Goal: Task Accomplishment & Management: Use online tool/utility

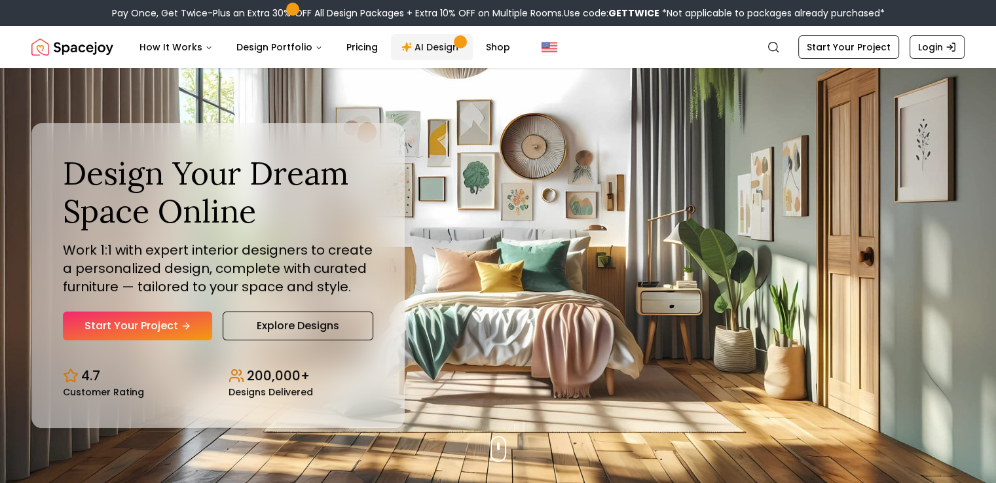
click at [431, 50] on link "AI Design" at bounding box center [432, 47] width 82 height 26
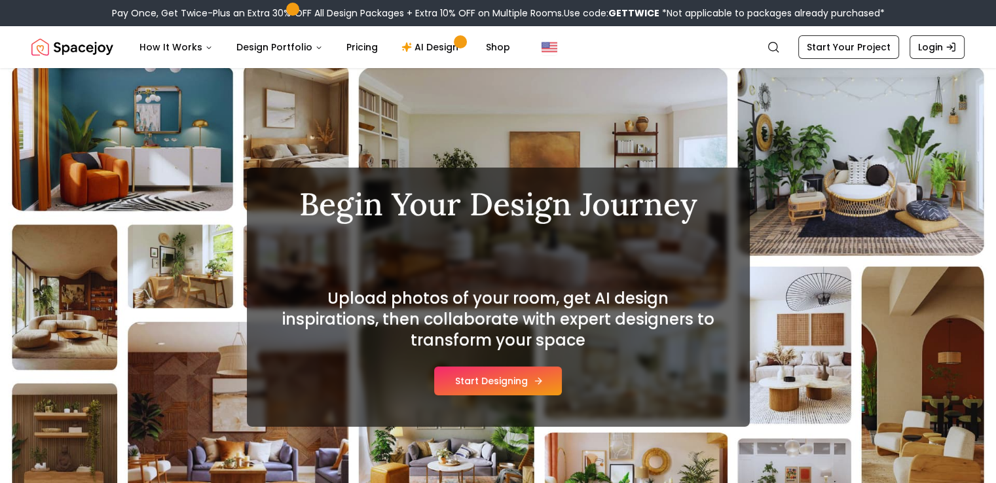
click at [488, 380] on button "Start Designing" at bounding box center [498, 381] width 128 height 29
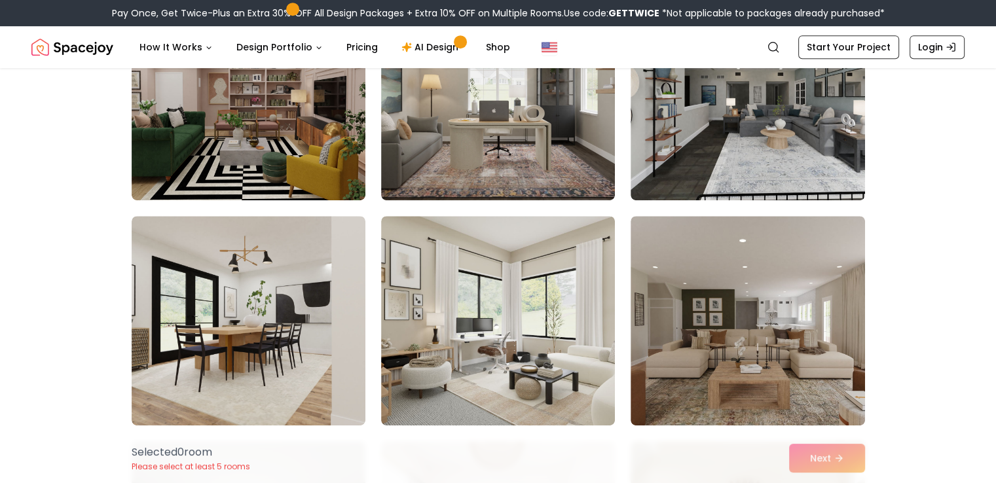
scroll to position [561, 0]
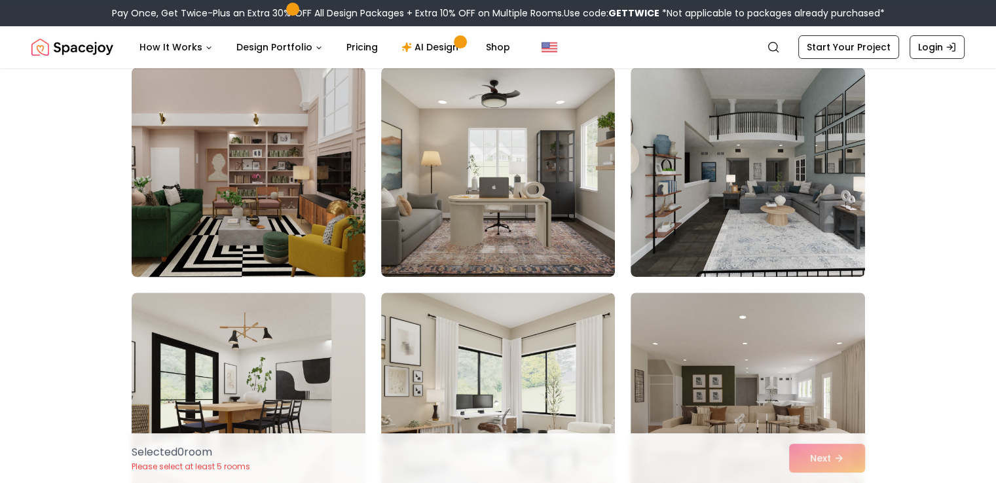
click at [217, 214] on img at bounding box center [249, 172] width 246 height 220
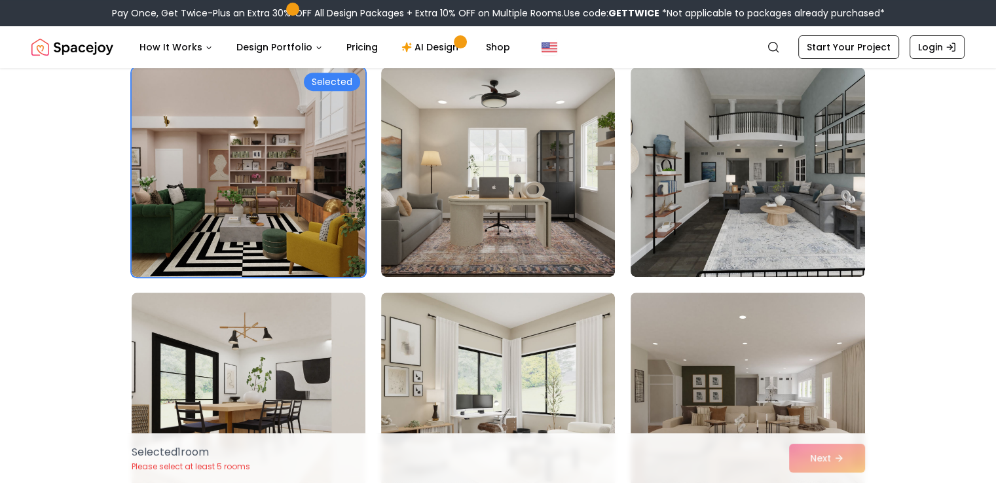
click at [811, 450] on div "Selected 1 room Please select at least 5 rooms Next" at bounding box center [498, 458] width 754 height 50
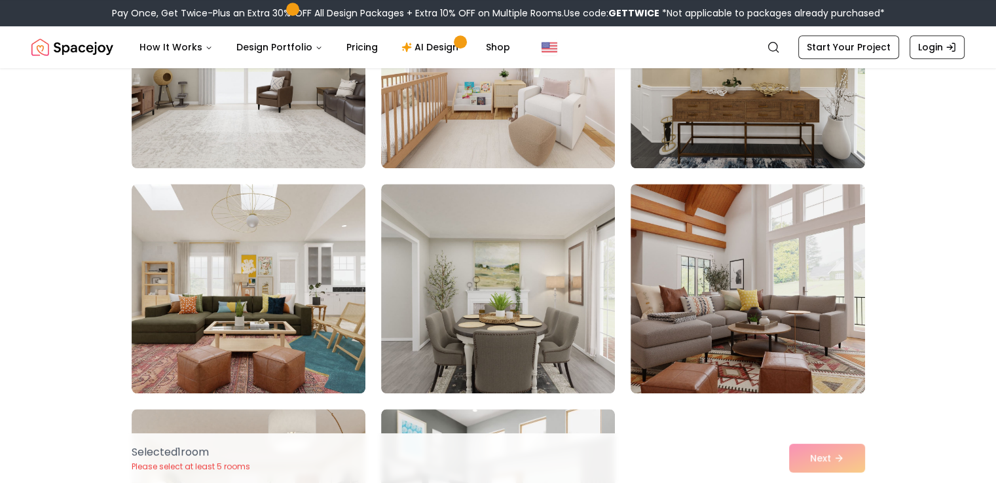
scroll to position [1141, 0]
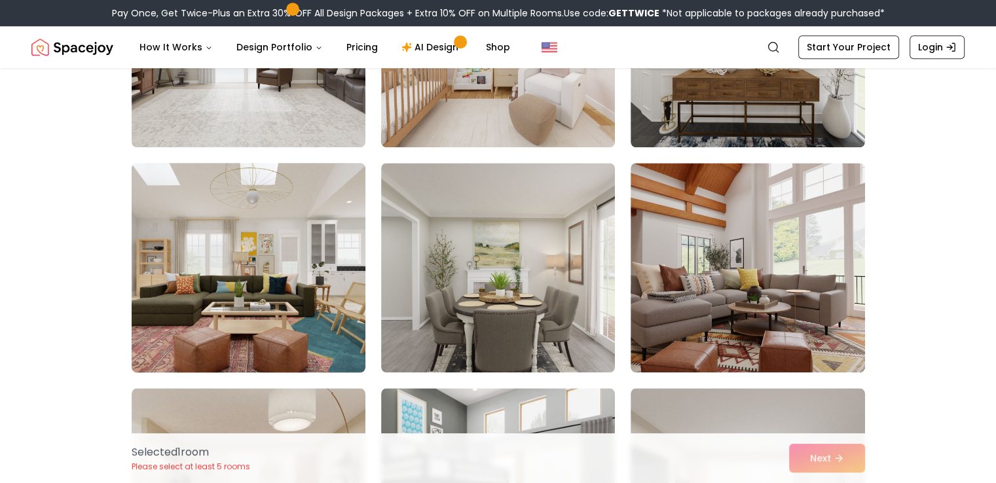
click at [290, 272] on img at bounding box center [249, 268] width 246 height 220
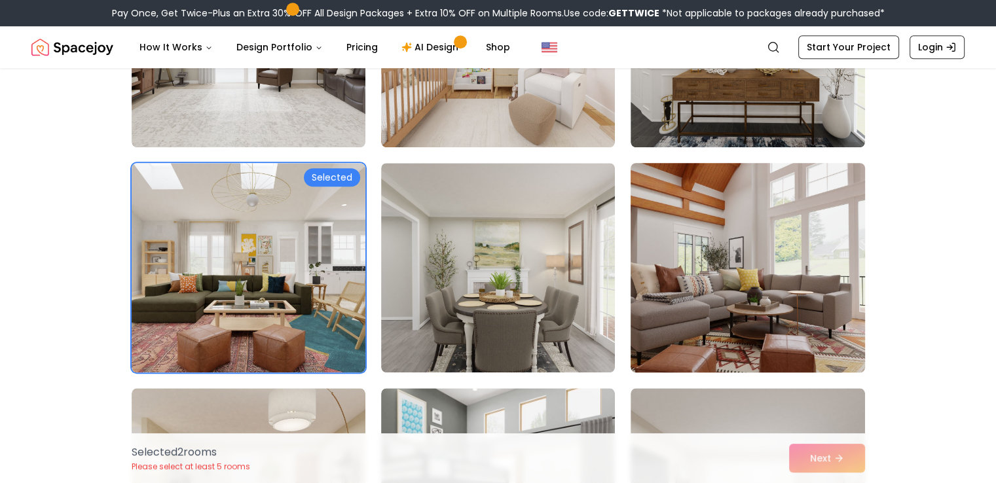
click at [749, 272] on img at bounding box center [748, 268] width 246 height 220
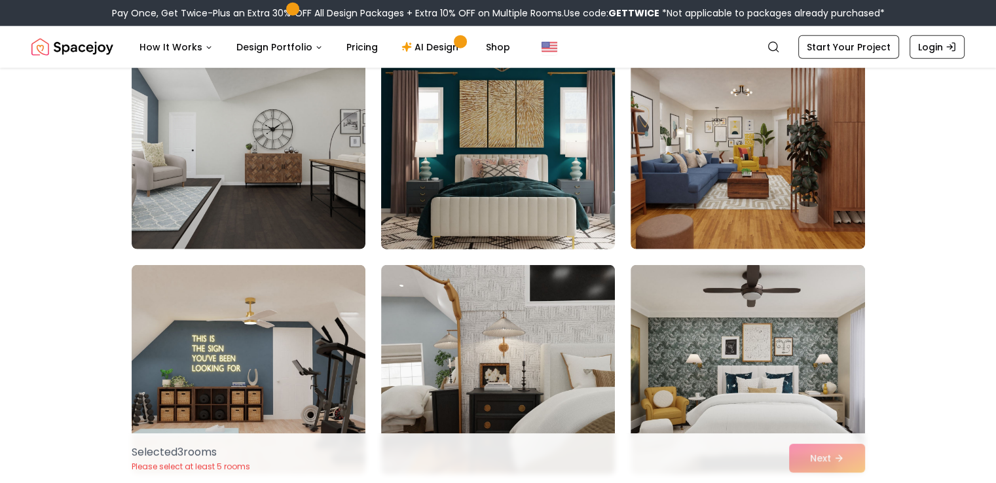
scroll to position [3294, 0]
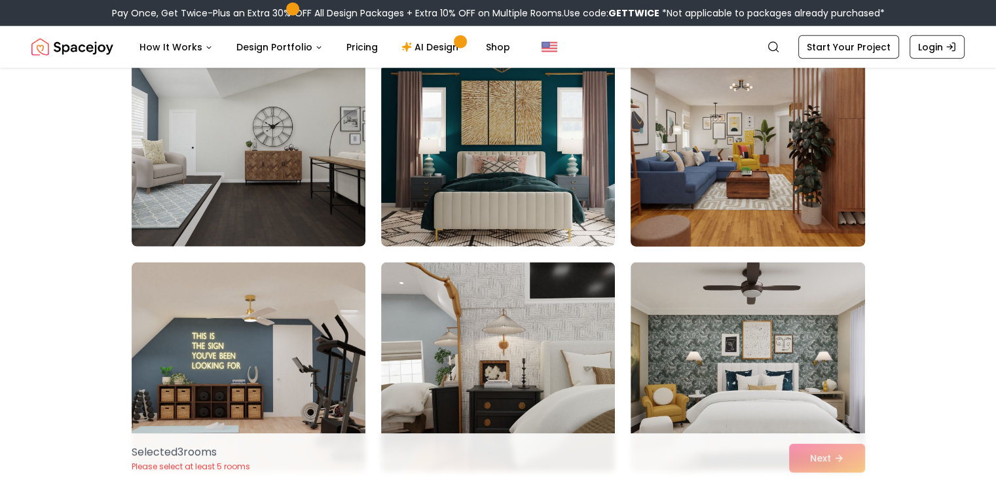
click at [717, 228] on img at bounding box center [748, 142] width 246 height 220
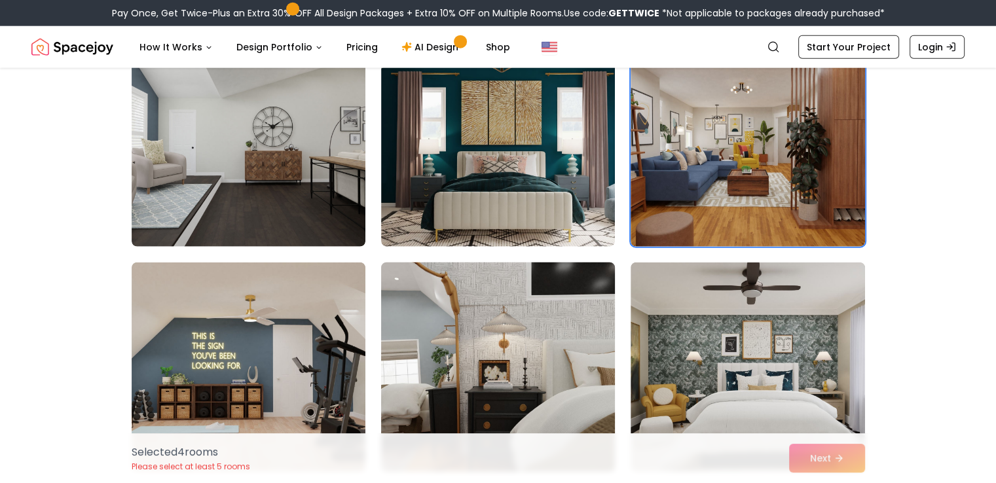
click at [560, 328] on img at bounding box center [498, 367] width 246 height 220
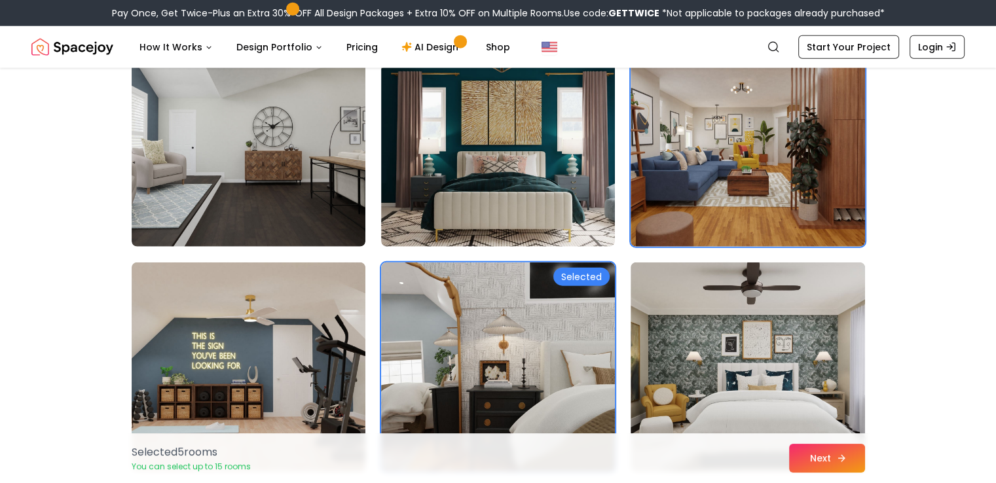
click at [828, 458] on button "Next" at bounding box center [827, 458] width 76 height 29
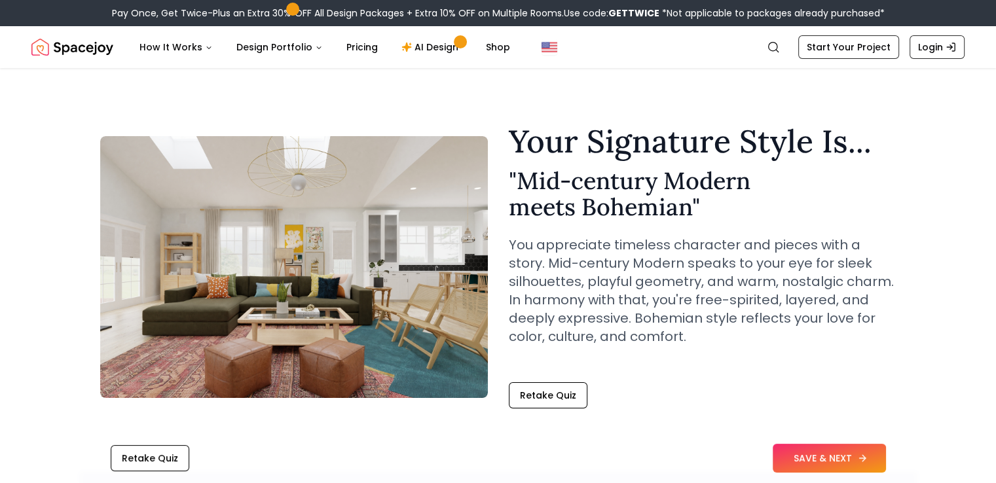
click at [809, 465] on button "SAVE & NEXT" at bounding box center [829, 458] width 113 height 29
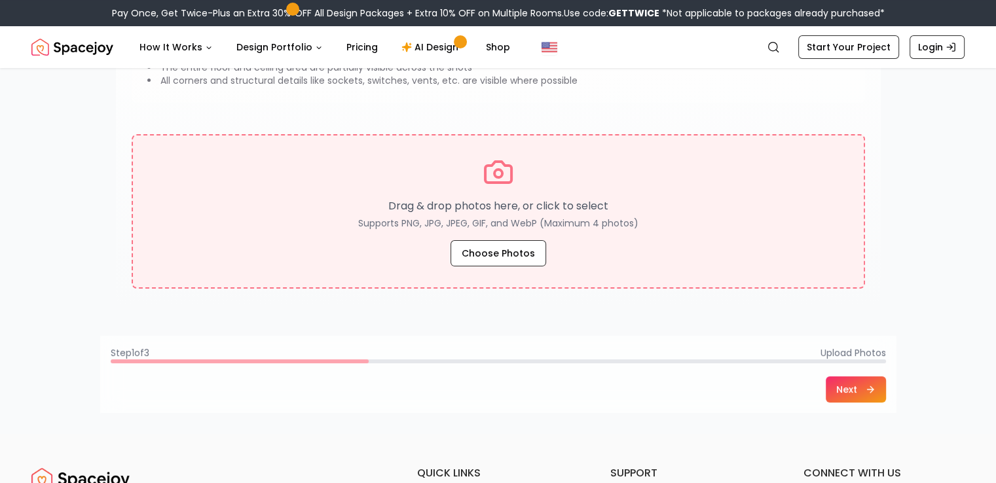
scroll to position [207, 0]
